Goal: Information Seeking & Learning: Learn about a topic

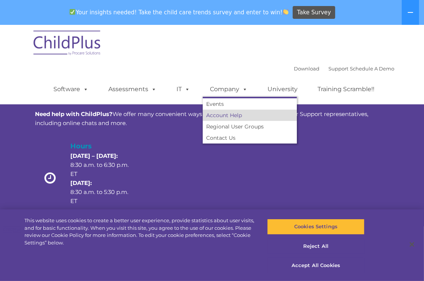
click at [226, 115] on link "Account Help" at bounding box center [250, 115] width 94 height 11
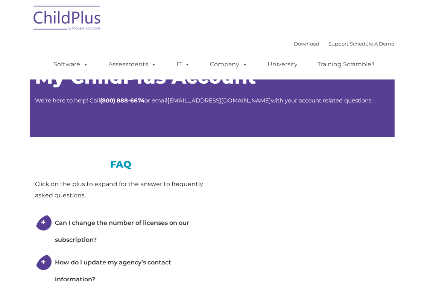
type input ""
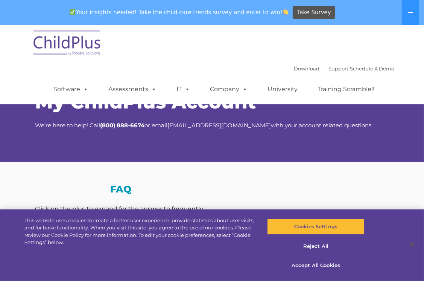
select select "MEDIUM"
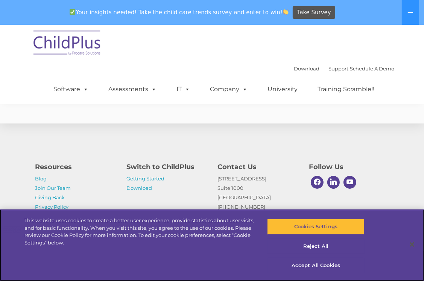
scroll to position [577, 0]
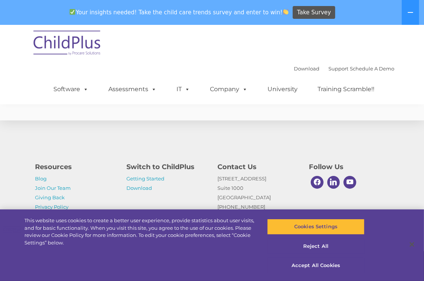
click at [210, 37] on div "Download Support | Schedule A Demo  MENU MENU Software ChildPlus: The original…" at bounding box center [212, 64] width 365 height 79
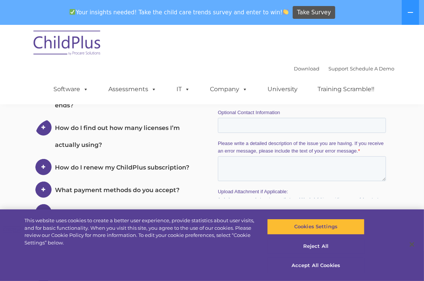
scroll to position [0, 0]
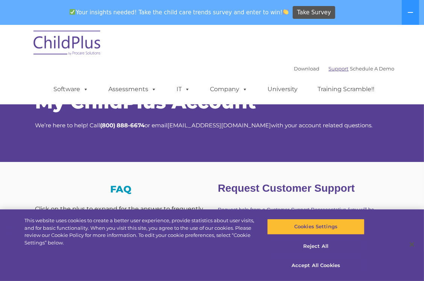
click at [330, 68] on link "Support" at bounding box center [339, 68] width 20 height 6
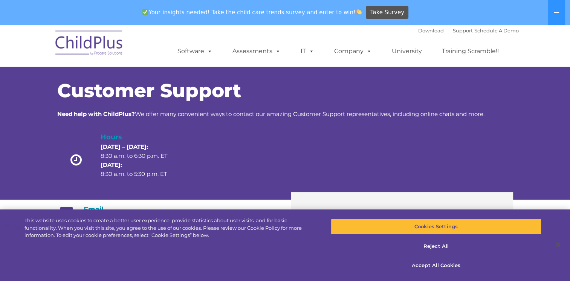
click at [88, 50] on img at bounding box center [89, 44] width 75 height 38
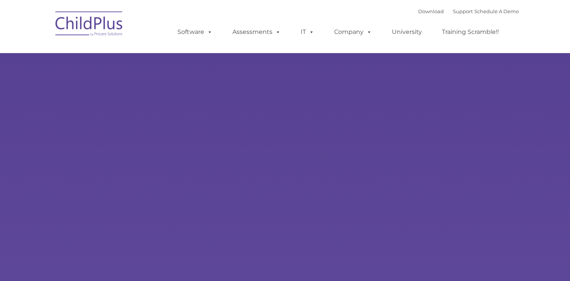
type input ""
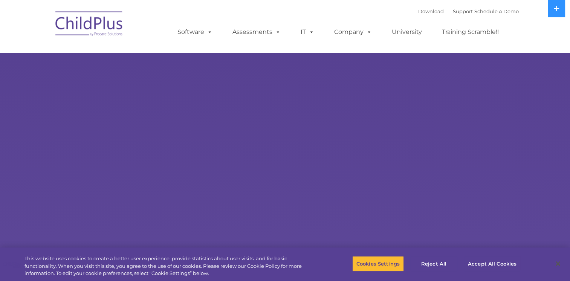
select select "MEDIUM"
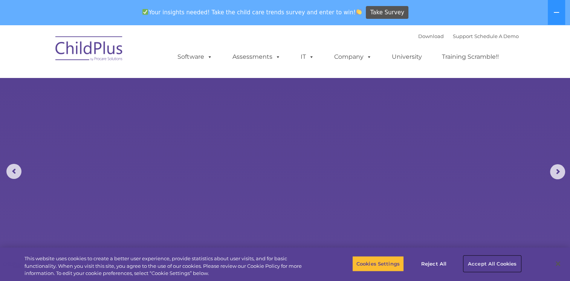
click at [476, 261] on button "Accept All Cookies" at bounding box center [491, 264] width 57 height 16
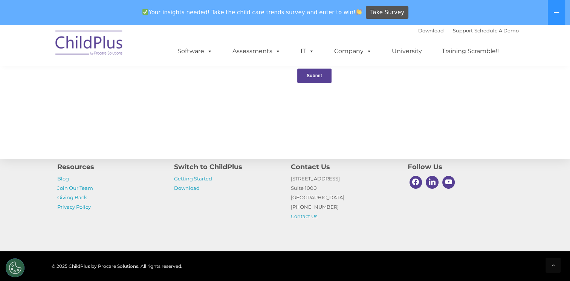
scroll to position [845, 0]
